Goal: Check status: Check status

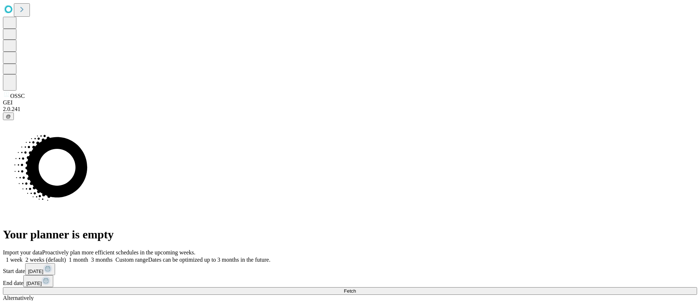
click at [148, 257] on span "Custom range" at bounding box center [132, 260] width 32 height 6
click at [55, 264] on button "[DATE]" at bounding box center [40, 270] width 30 height 12
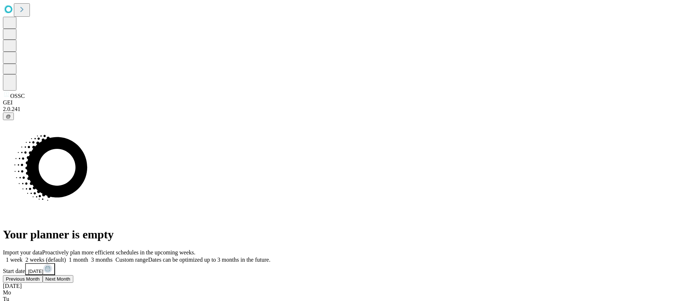
click at [73, 276] on button "Next Month" at bounding box center [58, 280] width 31 height 8
click at [92, 276] on button "Next Month" at bounding box center [76, 280] width 31 height 8
click at [34, 288] on button "Next Month" at bounding box center [18, 292] width 31 height 8
